Goal: Check status: Check status

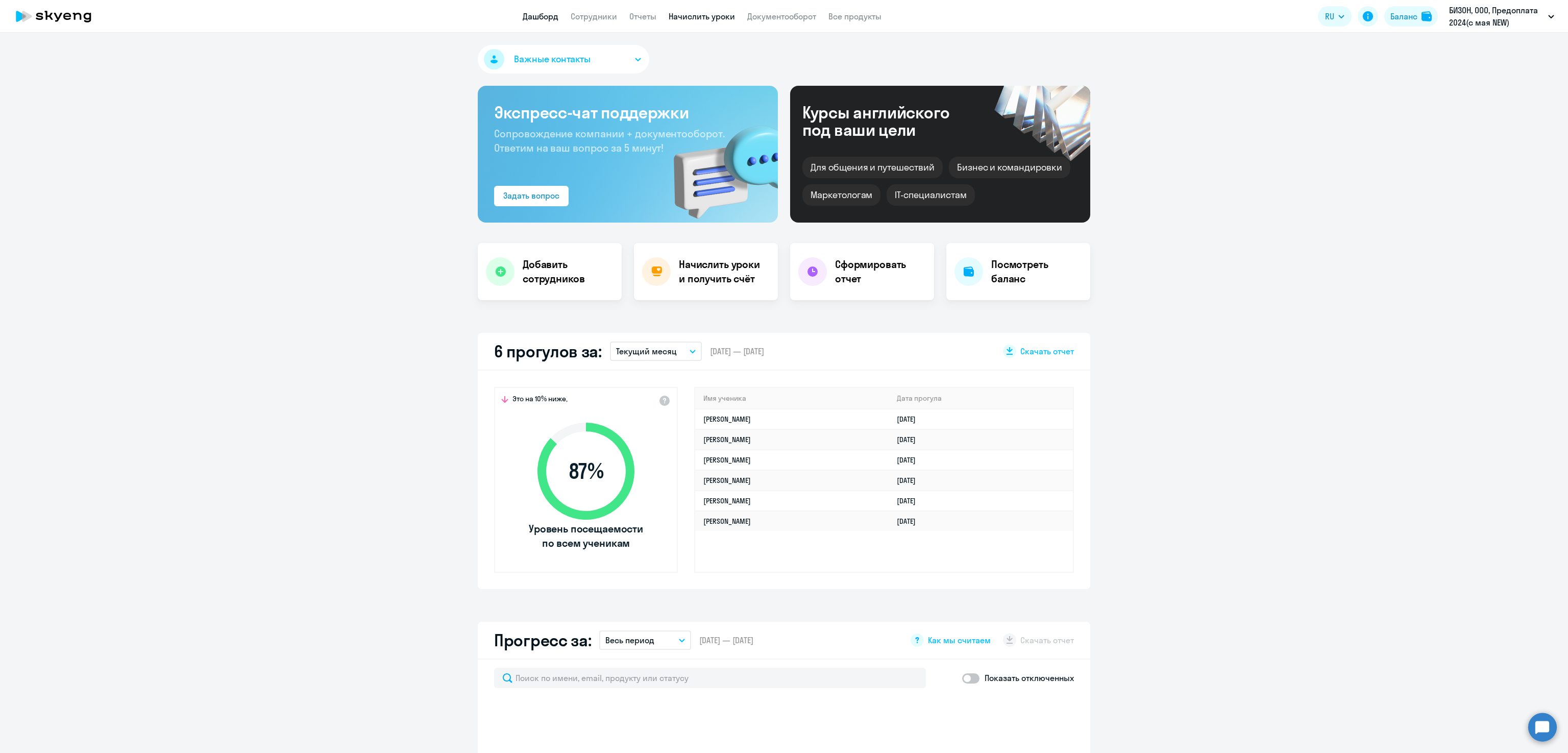
click at [699, 18] on link "Начислить уроки" at bounding box center [701, 16] width 66 height 10
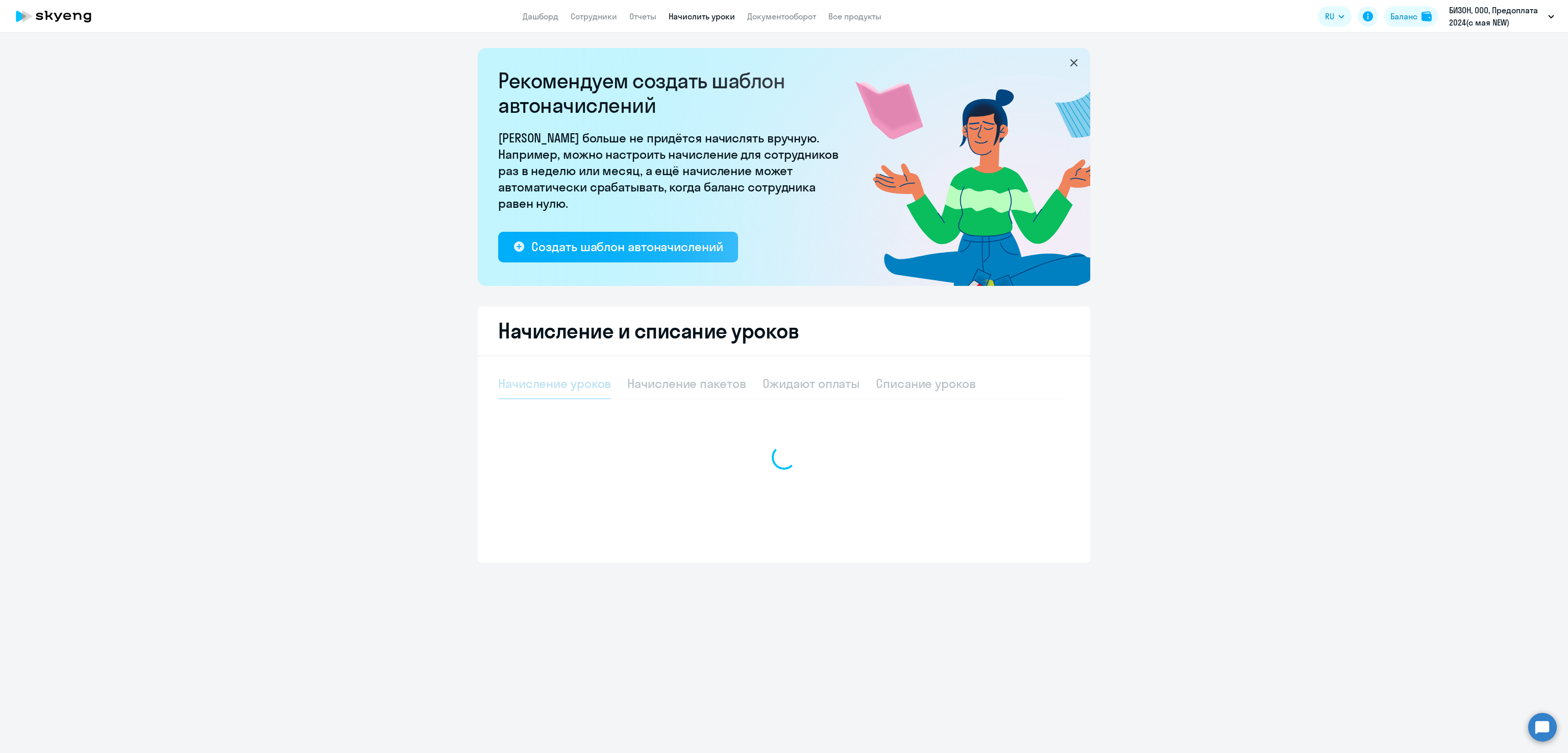
select select "10"
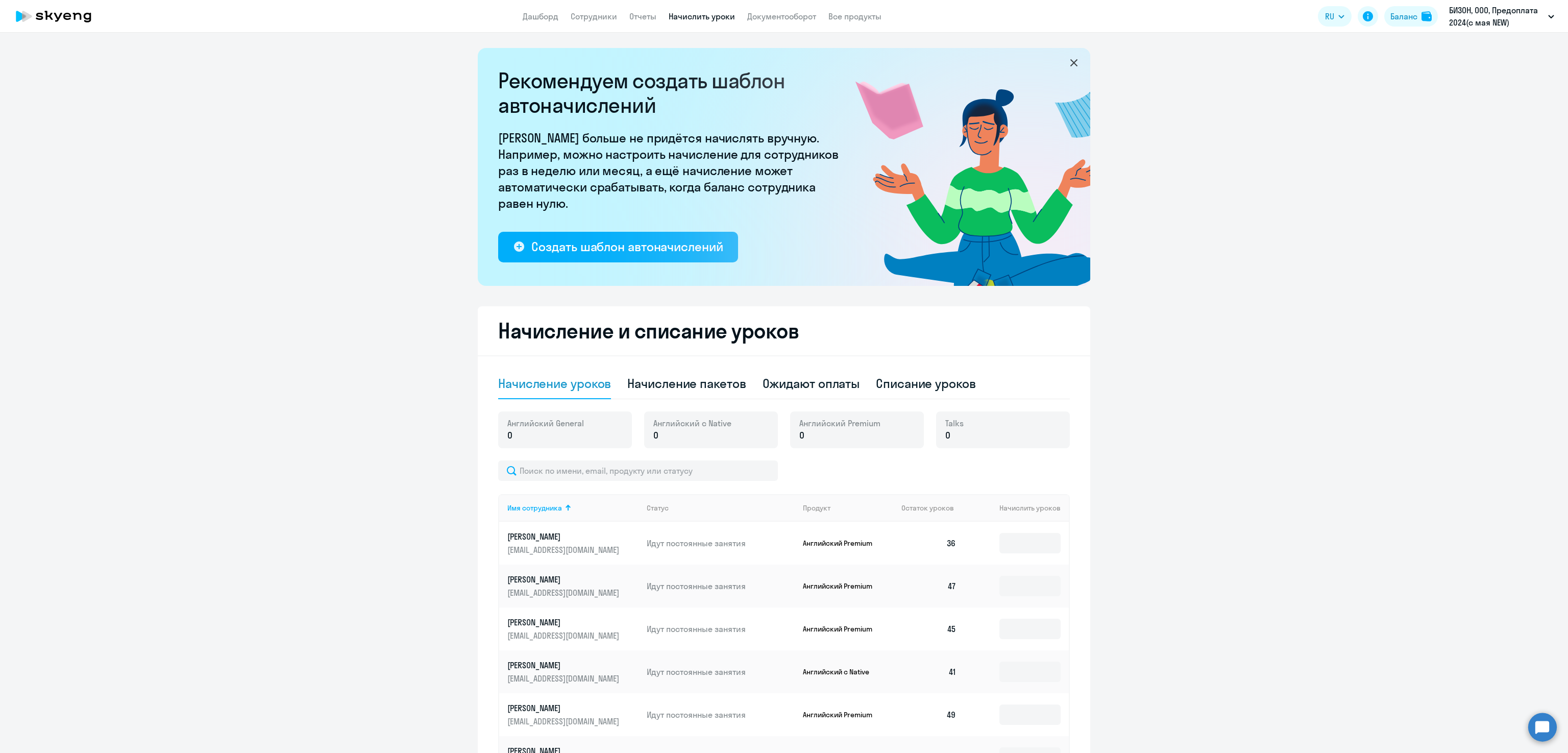
click at [774, 23] on app-header "Дашборд Сотрудники Отчеты Начислить уроки Документооборот Все продукты Дашборд …" at bounding box center [784, 16] width 1568 height 33
click at [774, 13] on link "Документооборот" at bounding box center [782, 16] width 69 height 10
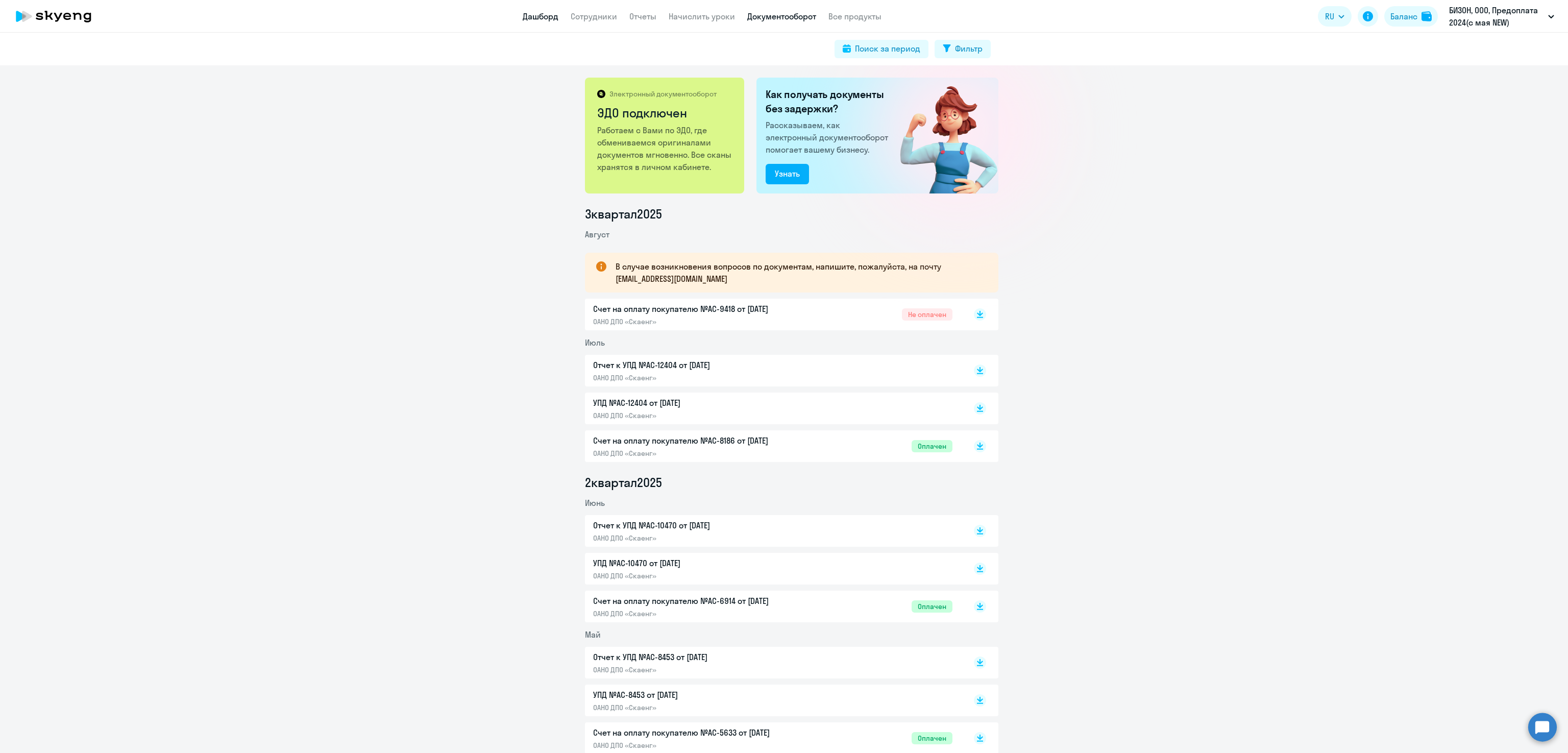
click at [541, 15] on link "Дашборд" at bounding box center [541, 16] width 36 height 10
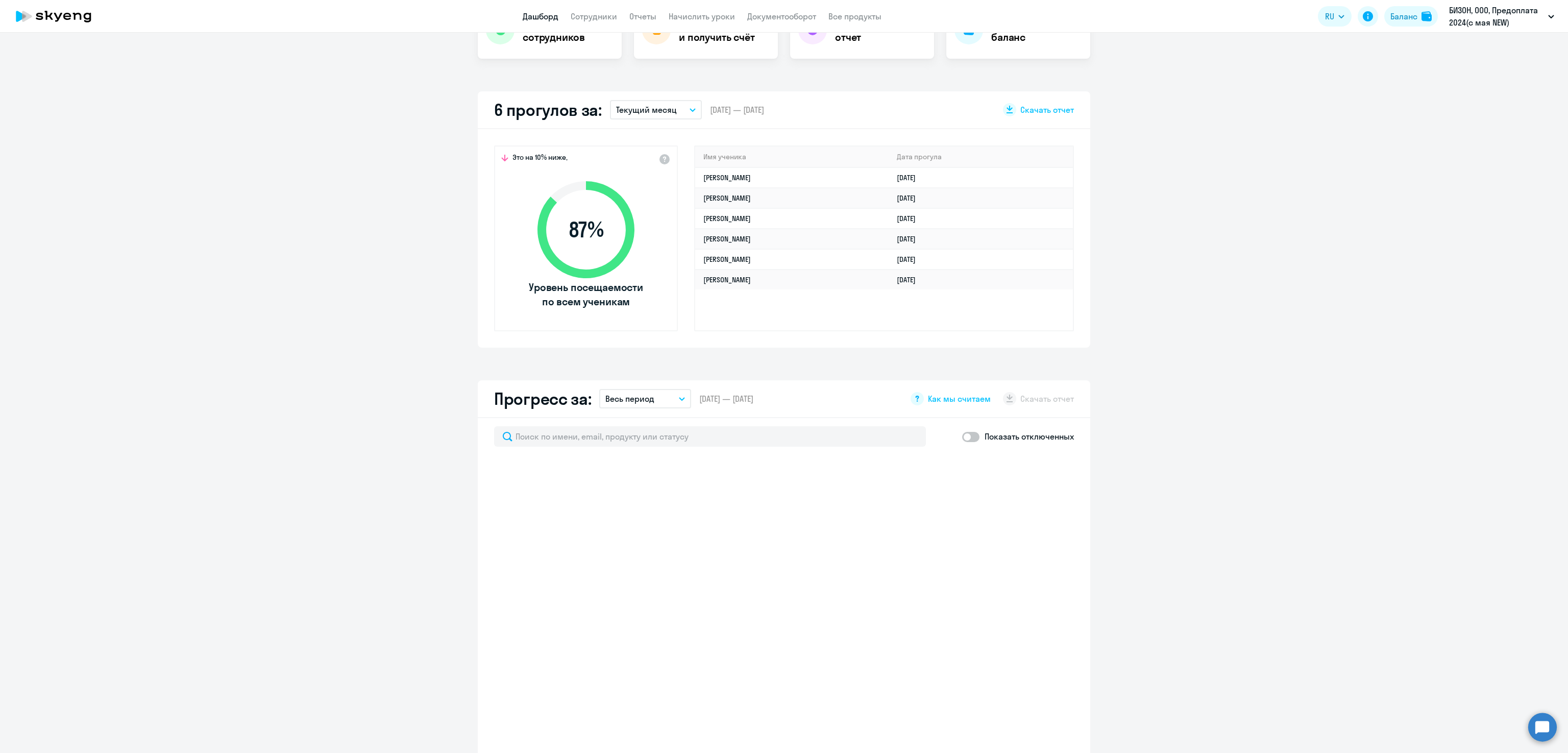
scroll to position [251, 0]
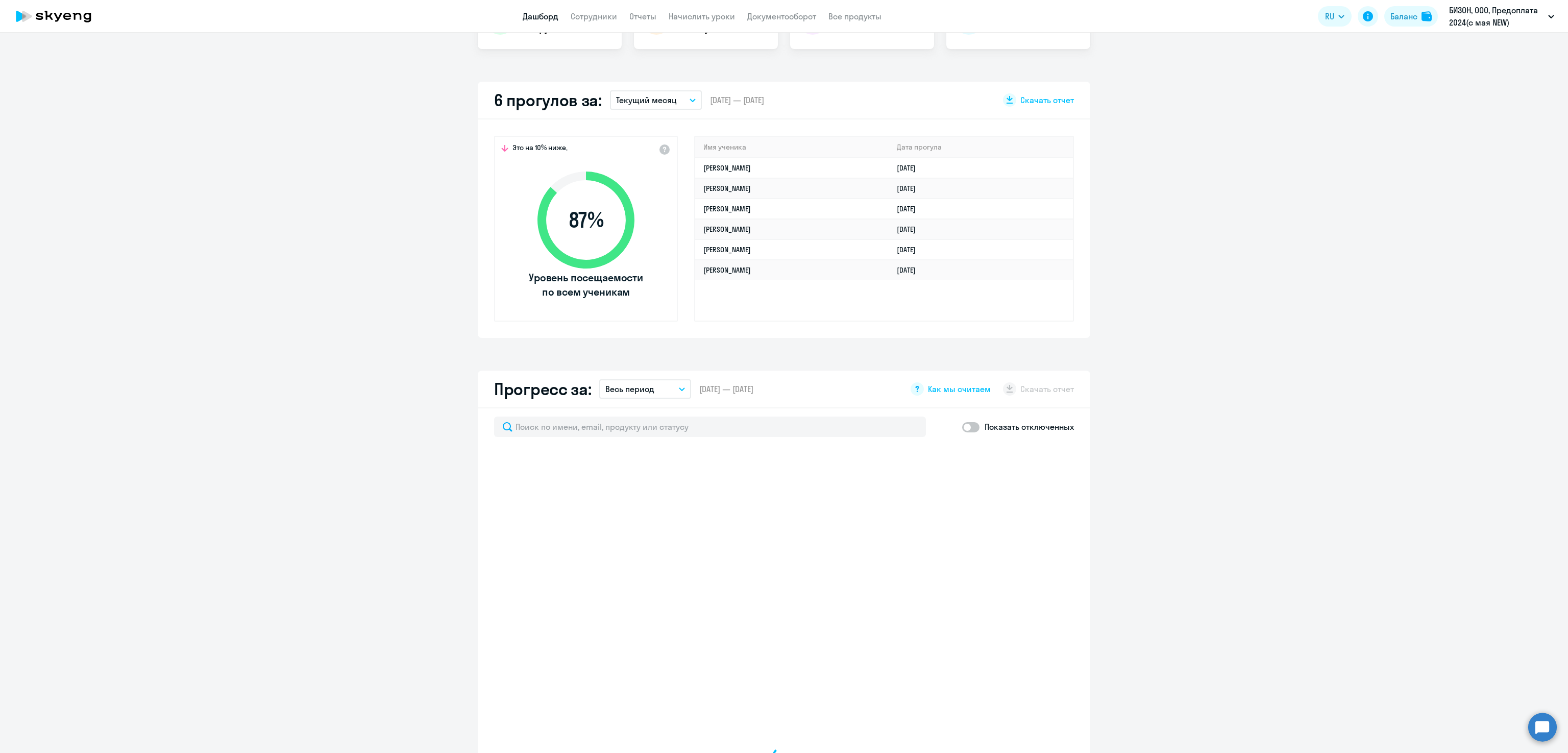
select select "30"
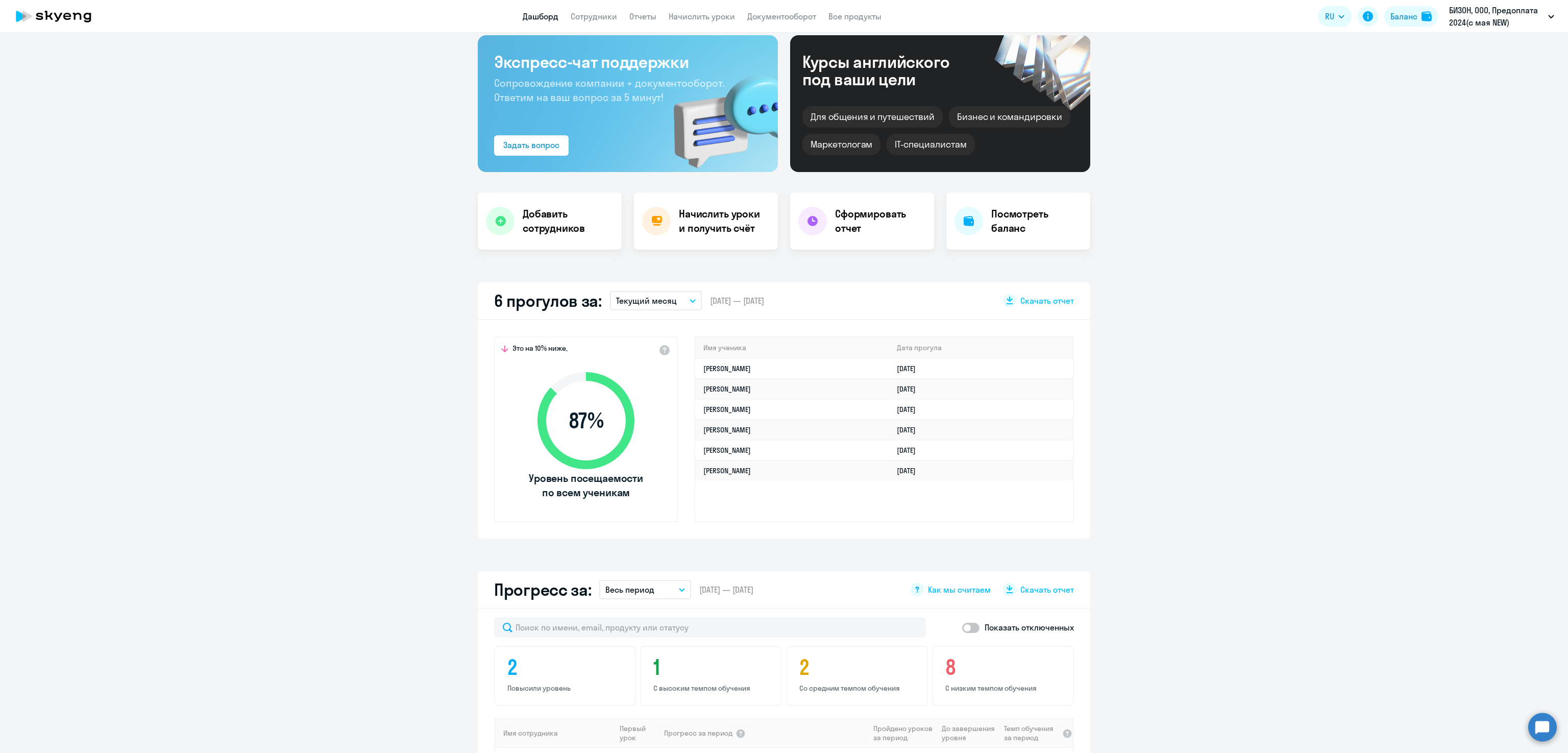
scroll to position [0, 0]
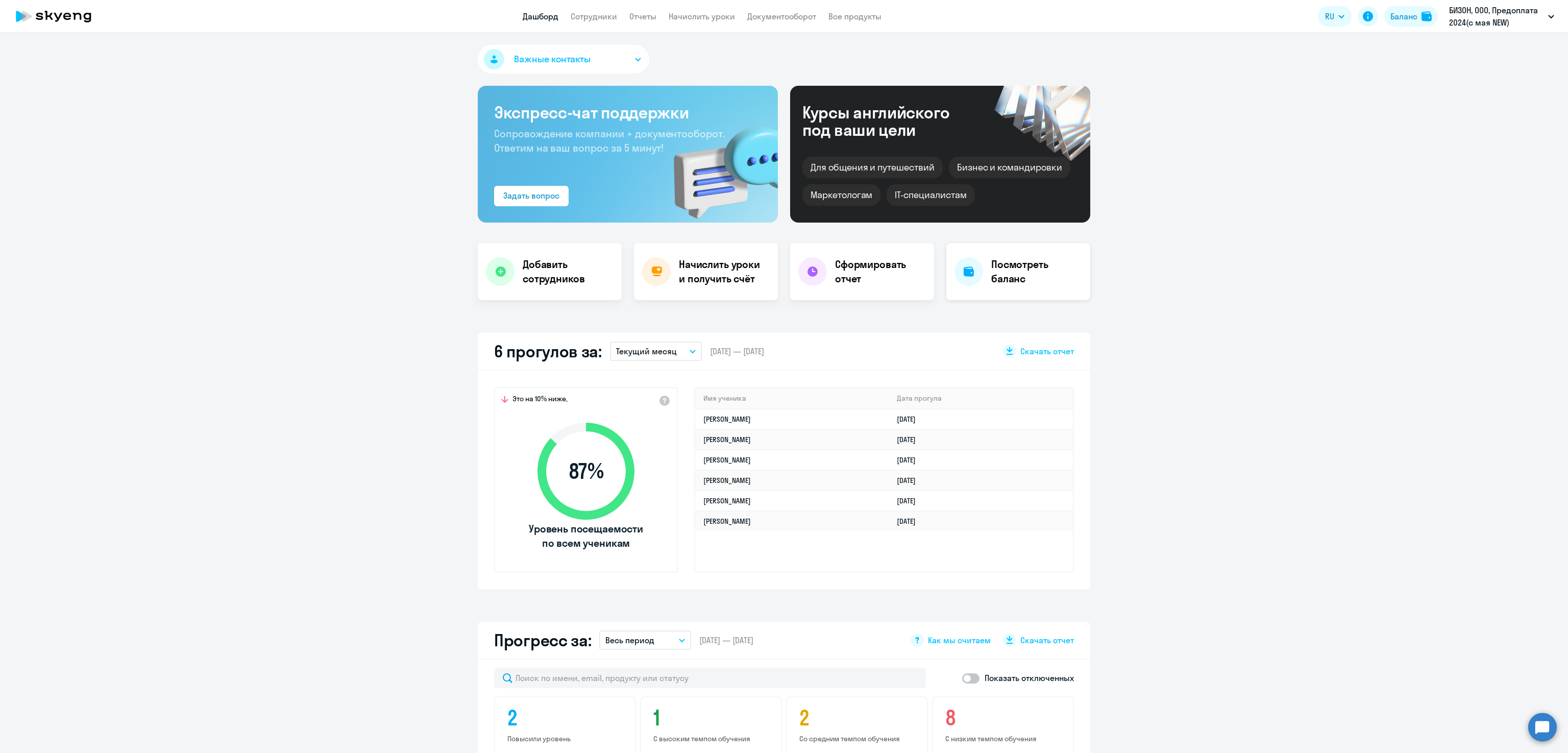
click at [991, 267] on h4 "Посмотреть баланс" at bounding box center [1036, 271] width 91 height 29
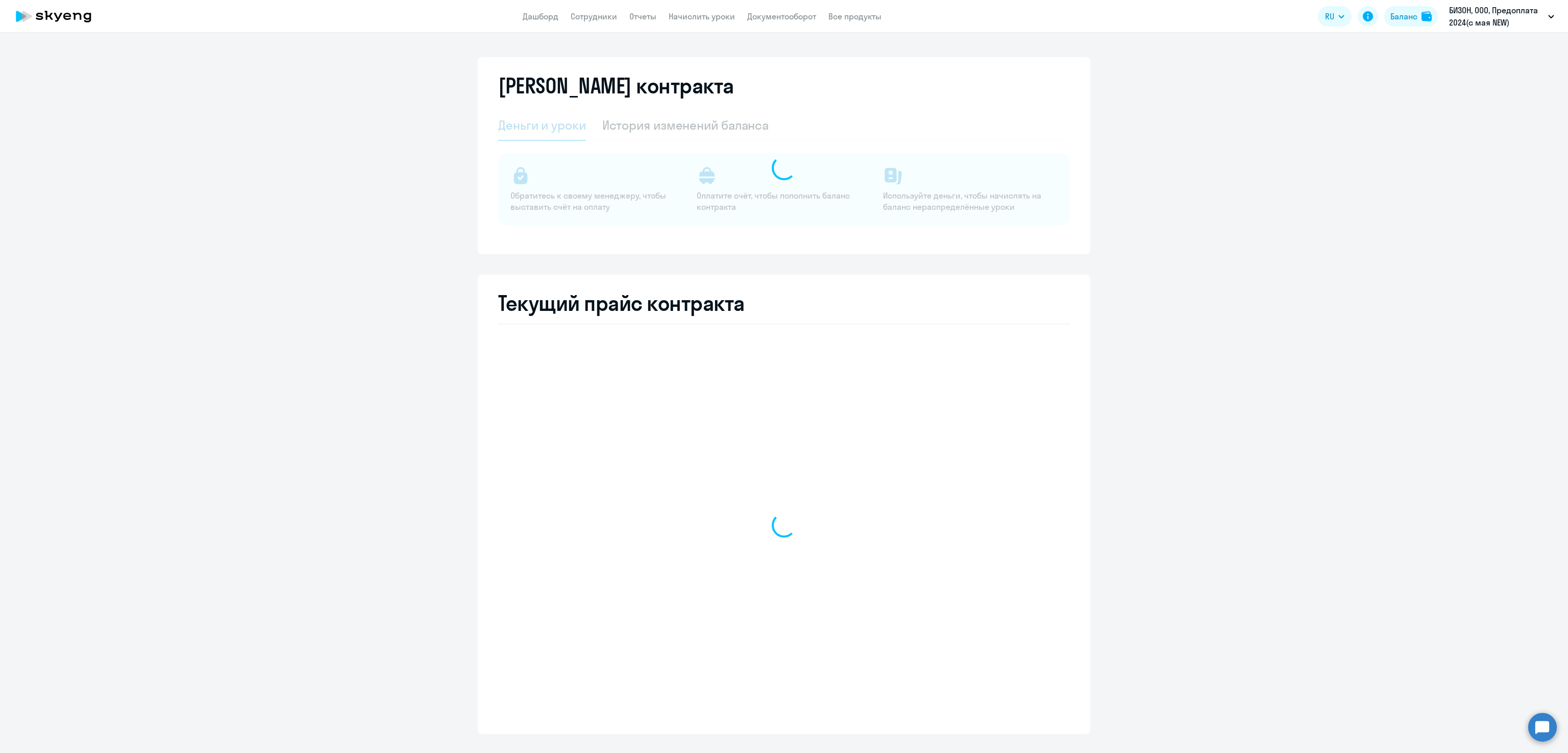
select select "english_adult_not_native_speaker"
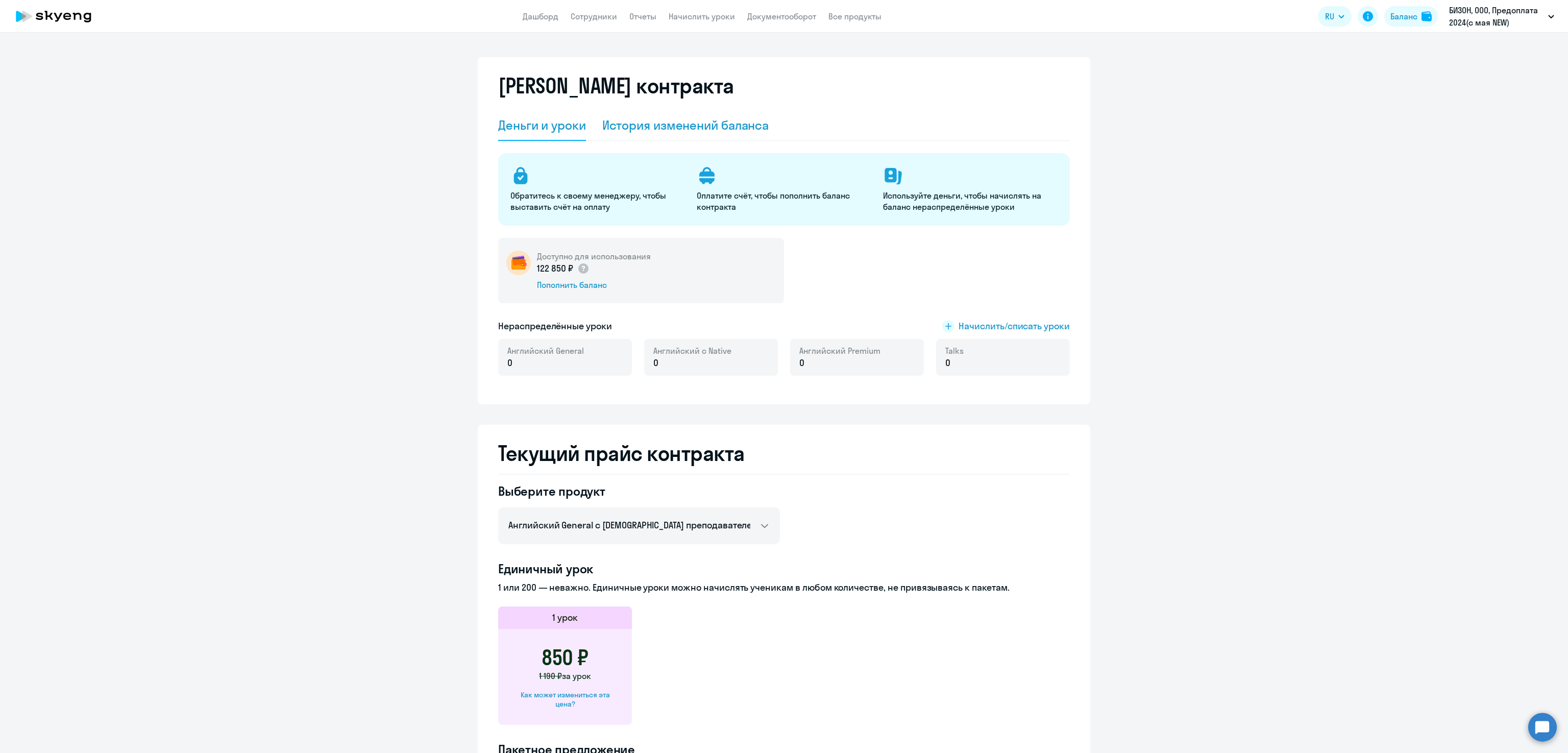
click at [639, 129] on div "История изменений баланса" at bounding box center [685, 125] width 167 height 16
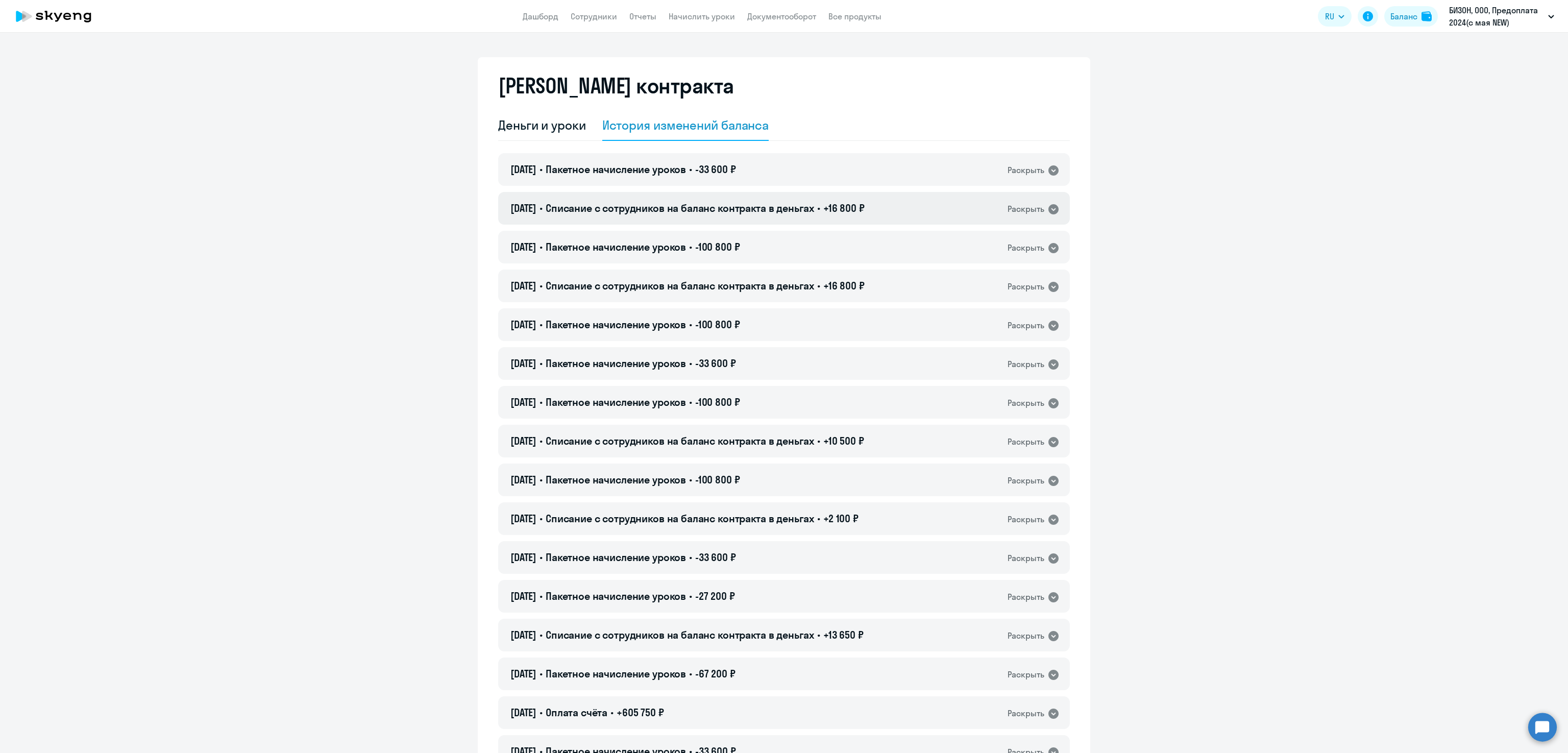
click at [732, 211] on span "Списание с сотрудников на баланс контракта в деньгах" at bounding box center [679, 208] width 268 height 13
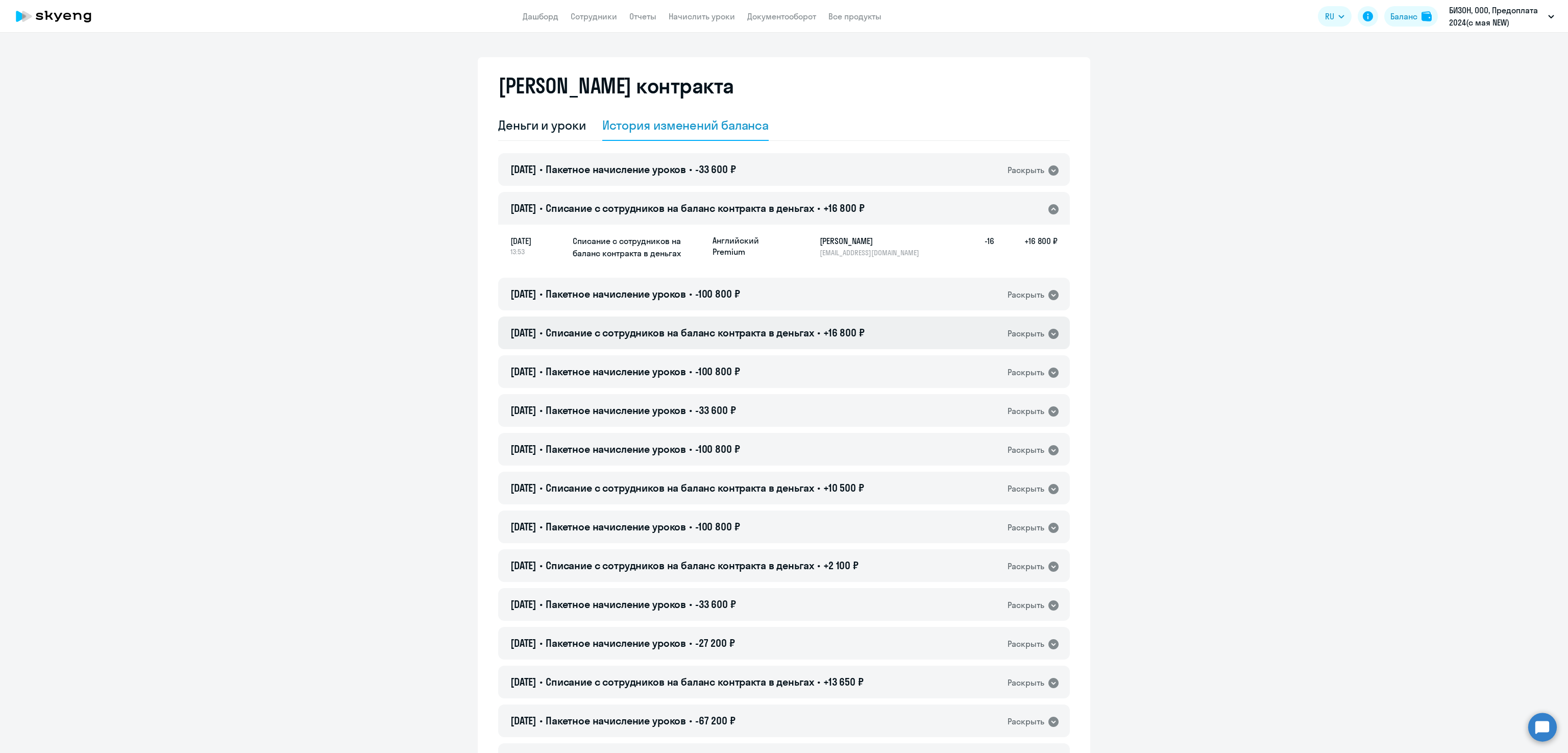
click at [644, 338] on span "Списание с сотрудников на баланс контракта в деньгах" at bounding box center [679, 332] width 268 height 13
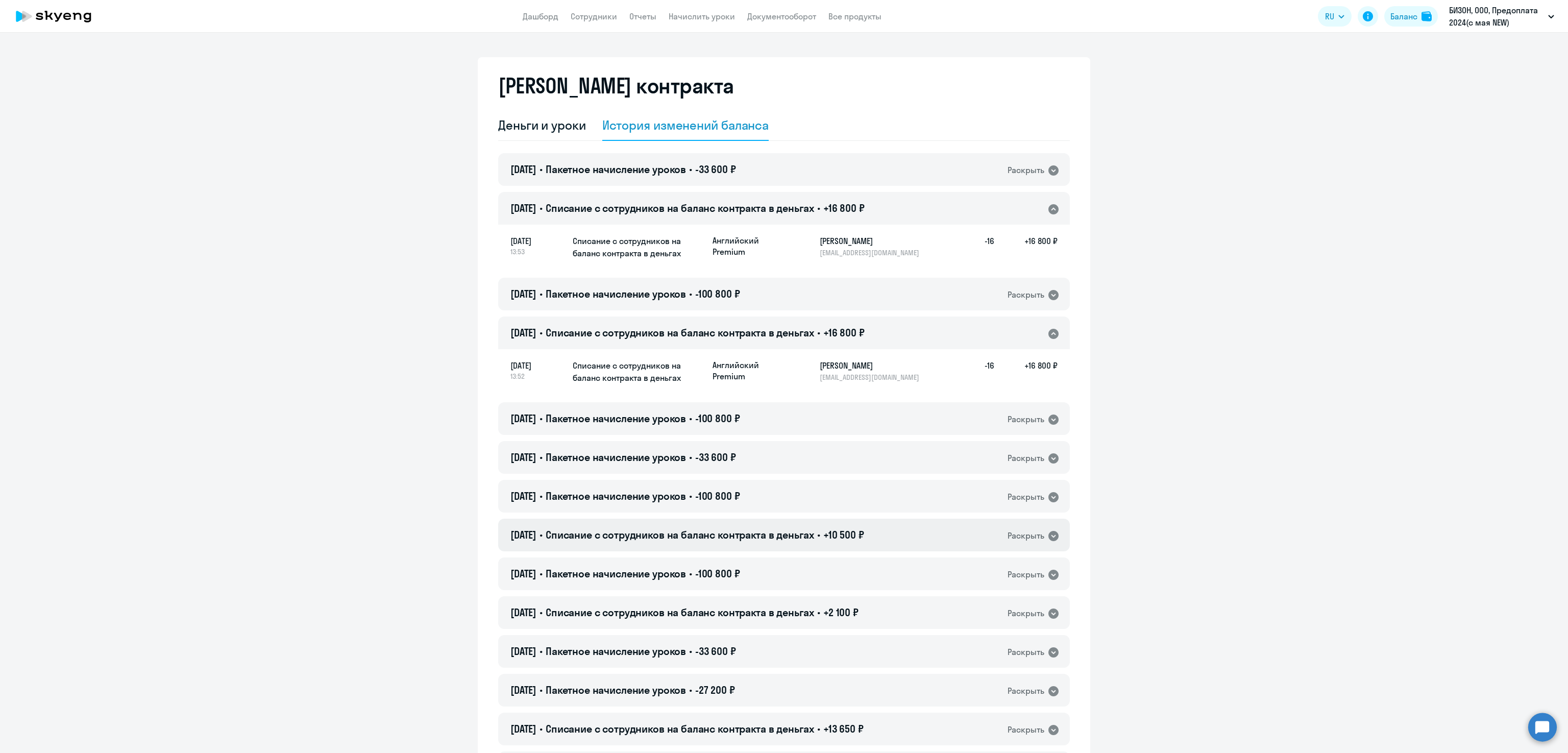
click at [620, 538] on span "Списание с сотрудников на баланс контракта в деньгах" at bounding box center [679, 534] width 268 height 13
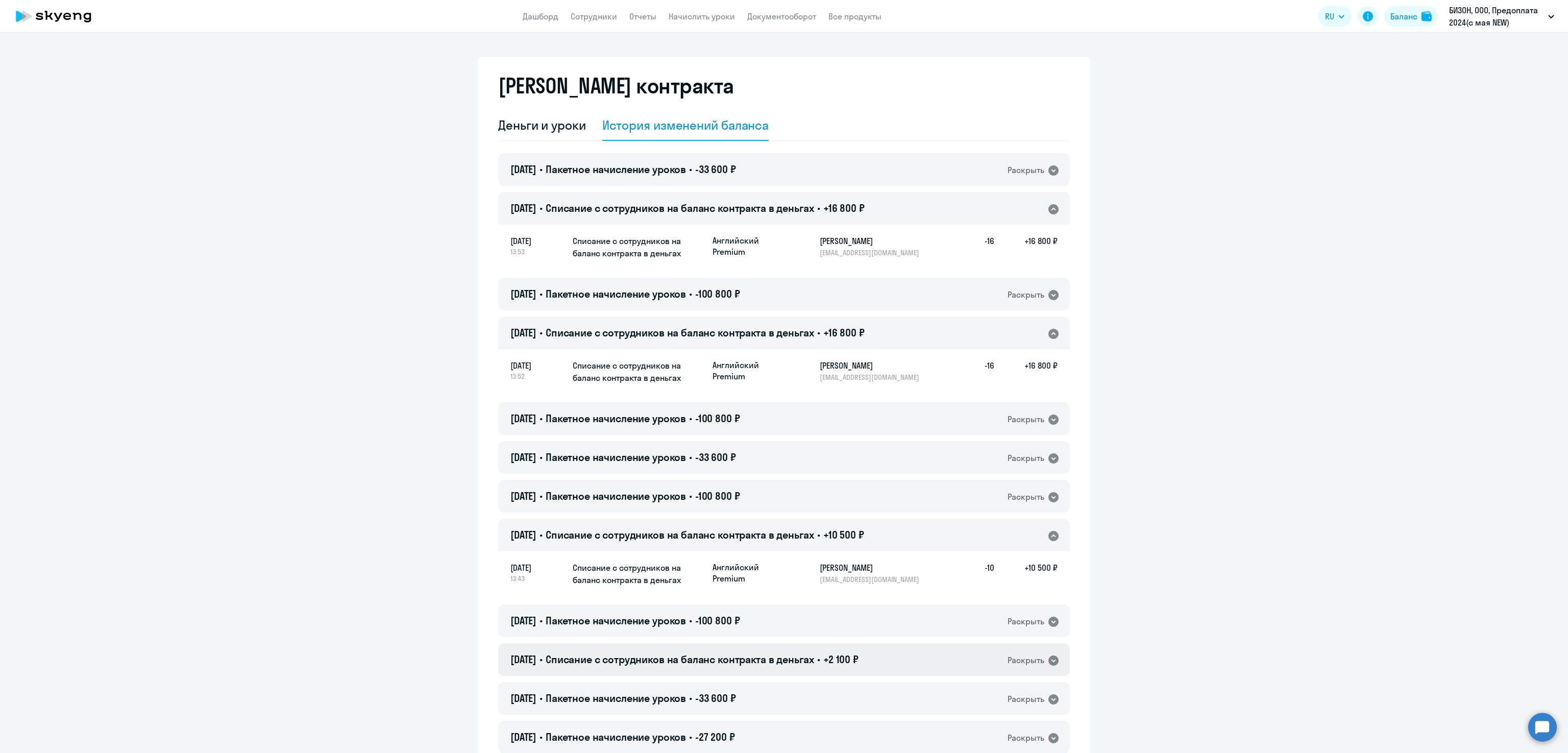
click at [611, 653] on span "Списание с сотрудников на баланс контракта в деньгах" at bounding box center [679, 659] width 268 height 13
click at [671, 292] on span "Пакетное начисление уроков" at bounding box center [615, 293] width 141 height 13
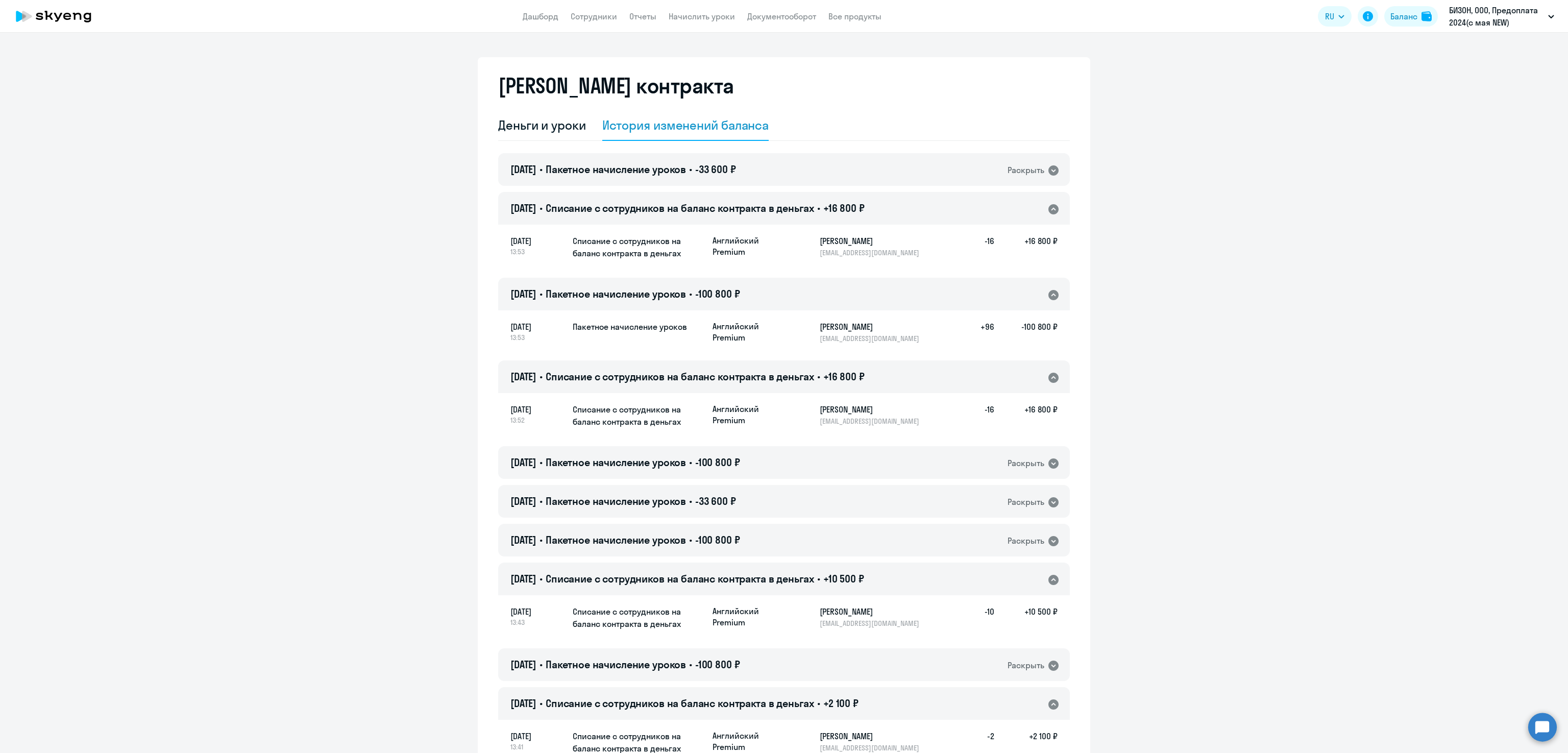
click at [671, 292] on span "Пакетное начисление уроков" at bounding box center [615, 293] width 141 height 13
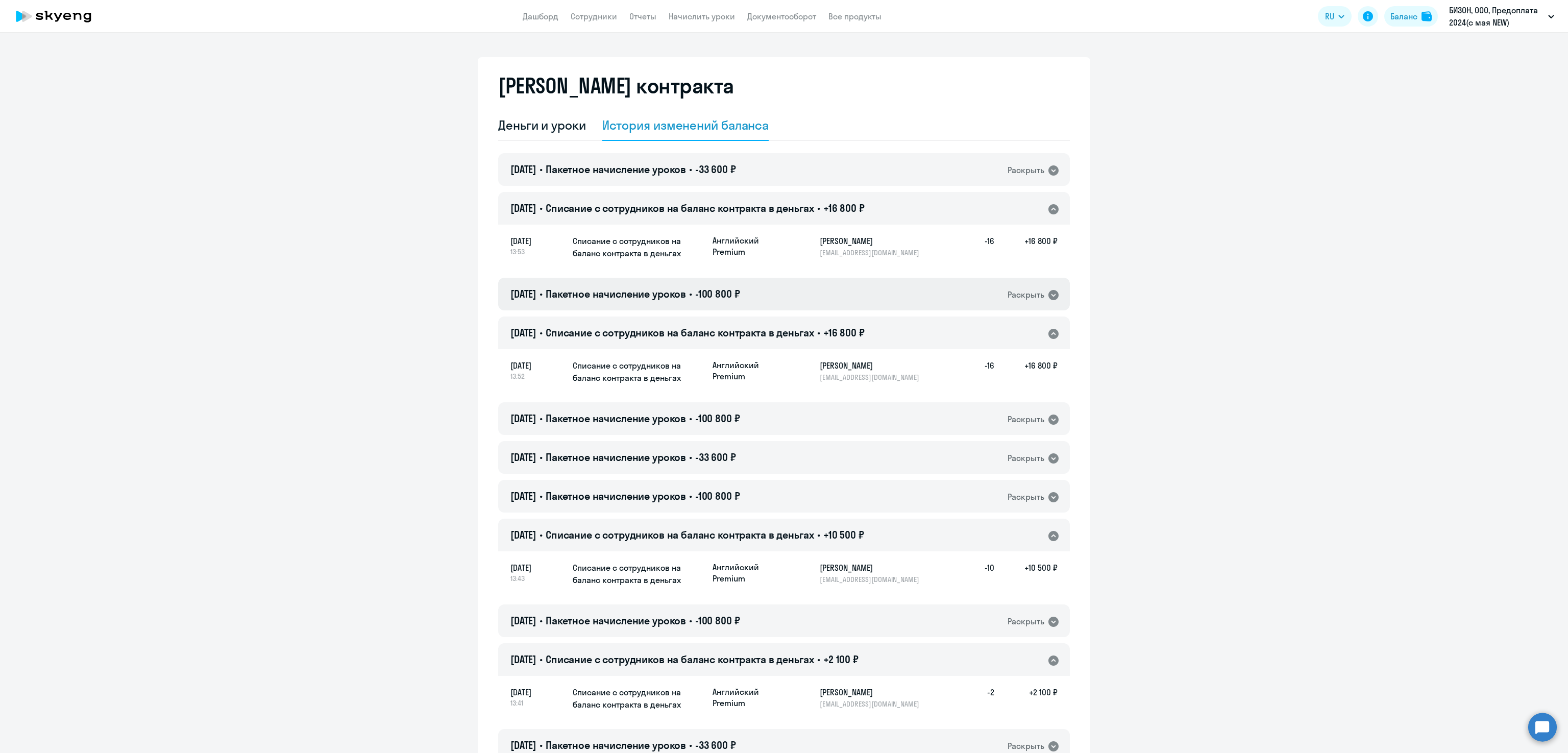
click at [620, 296] on span "Пакетное начисление уроков" at bounding box center [615, 293] width 141 height 13
